Goal: Find specific page/section: Find specific page/section

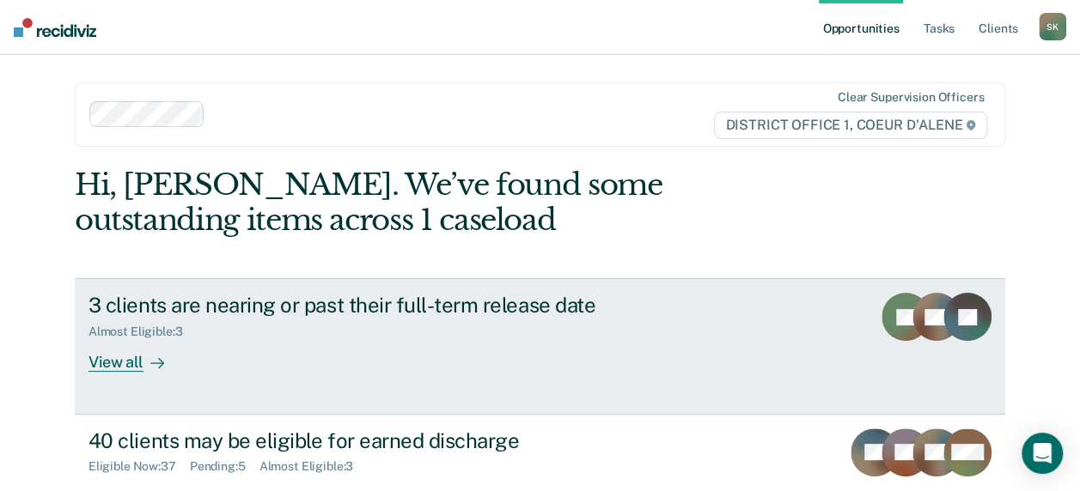
click at [411, 312] on div "3 clients are nearing or past their full-term release date" at bounding box center [389, 305] width 603 height 25
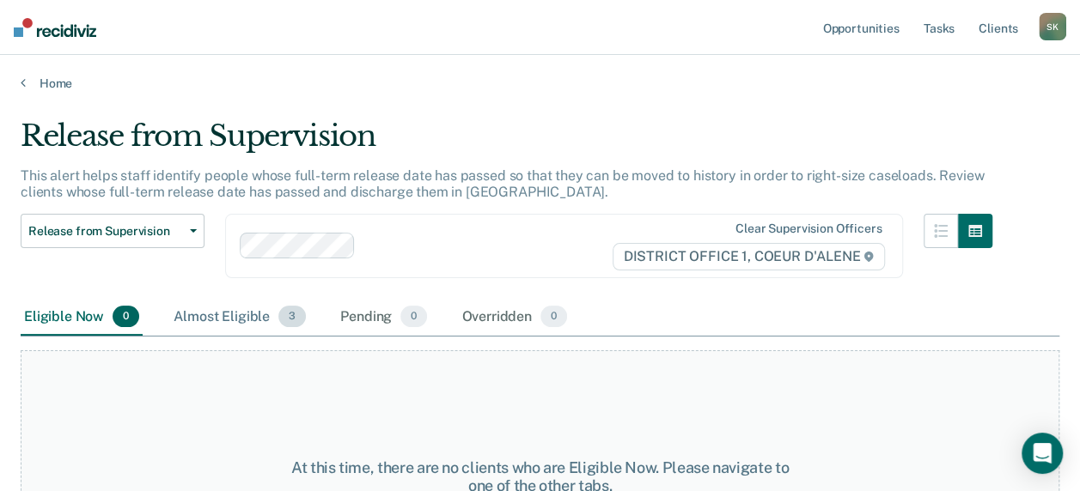
click at [264, 314] on div "Almost Eligible 3" at bounding box center [239, 318] width 139 height 38
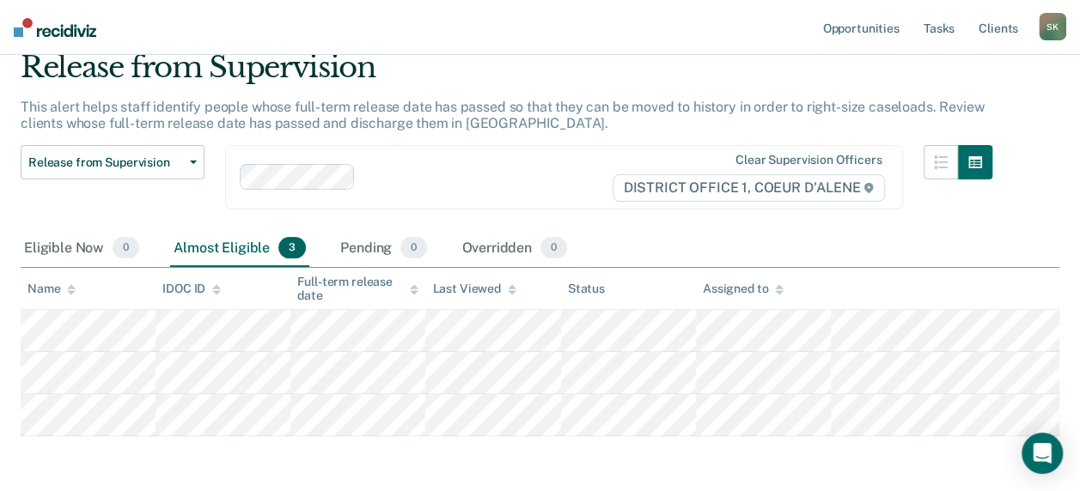
scroll to position [137, 0]
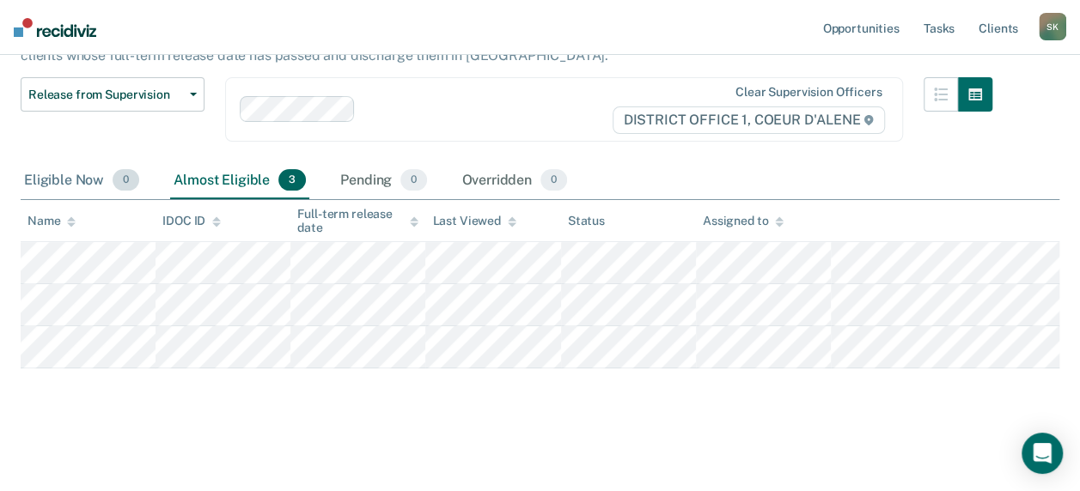
click at [77, 196] on div "Eligible Now 0" at bounding box center [82, 181] width 122 height 38
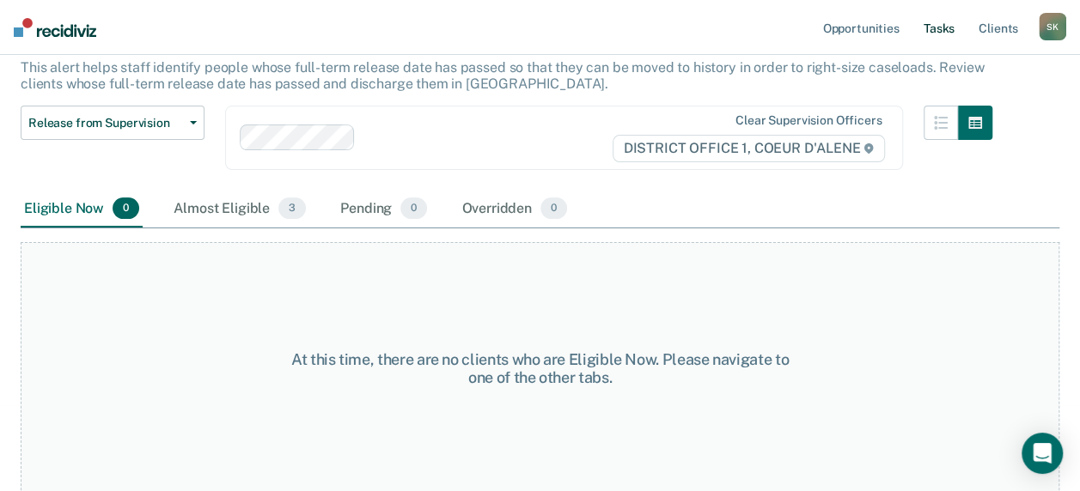
click at [920, 26] on link "Tasks" at bounding box center [939, 27] width 38 height 55
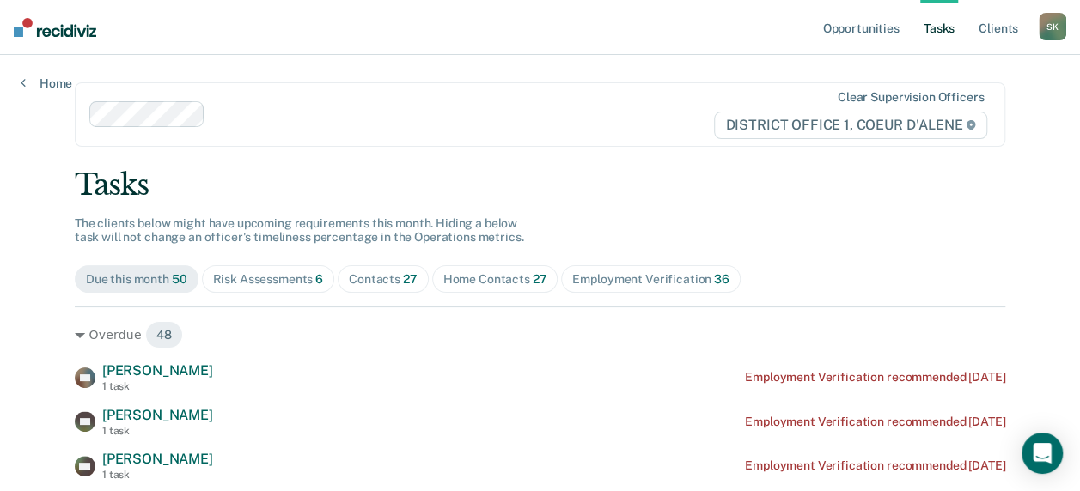
click at [301, 283] on div "Risk Assessments 6" at bounding box center [268, 279] width 111 height 15
